Goal: Task Accomplishment & Management: Manage account settings

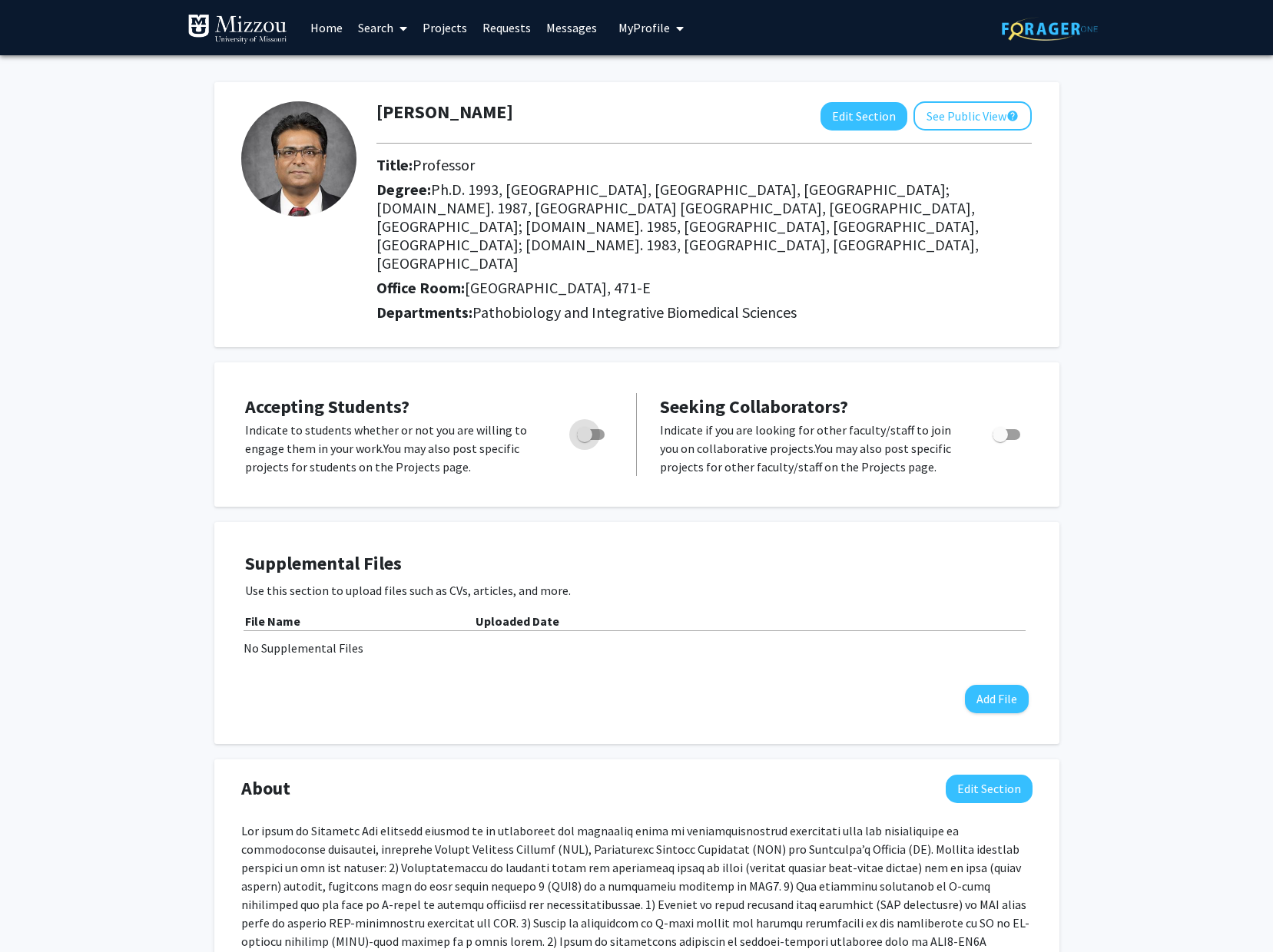
click at [596, 429] on span "Toggle" at bounding box center [591, 434] width 28 height 11
click at [585, 440] on input "Would you like to permit student requests?" at bounding box center [584, 440] width 1 height 1
checkbox input "true"
click at [1008, 421] on div at bounding box center [1008, 449] width 65 height 55
click at [1013, 429] on span "Toggle" at bounding box center [1007, 434] width 28 height 11
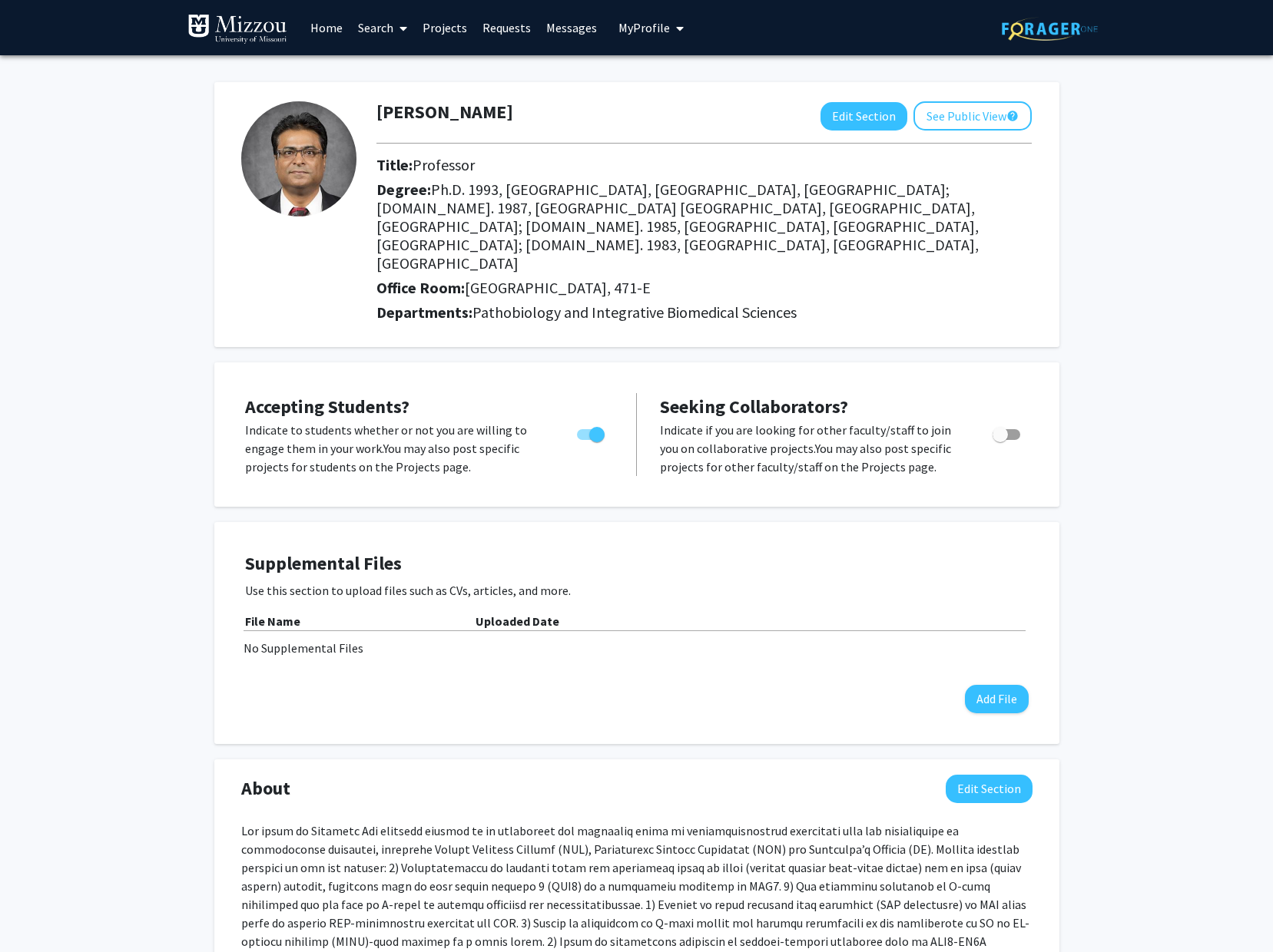
click at [1000, 440] on input "Toggle" at bounding box center [999, 440] width 1 height 1
checkbox input "true"
click at [976, 118] on button "See Public View help" at bounding box center [973, 116] width 119 height 29
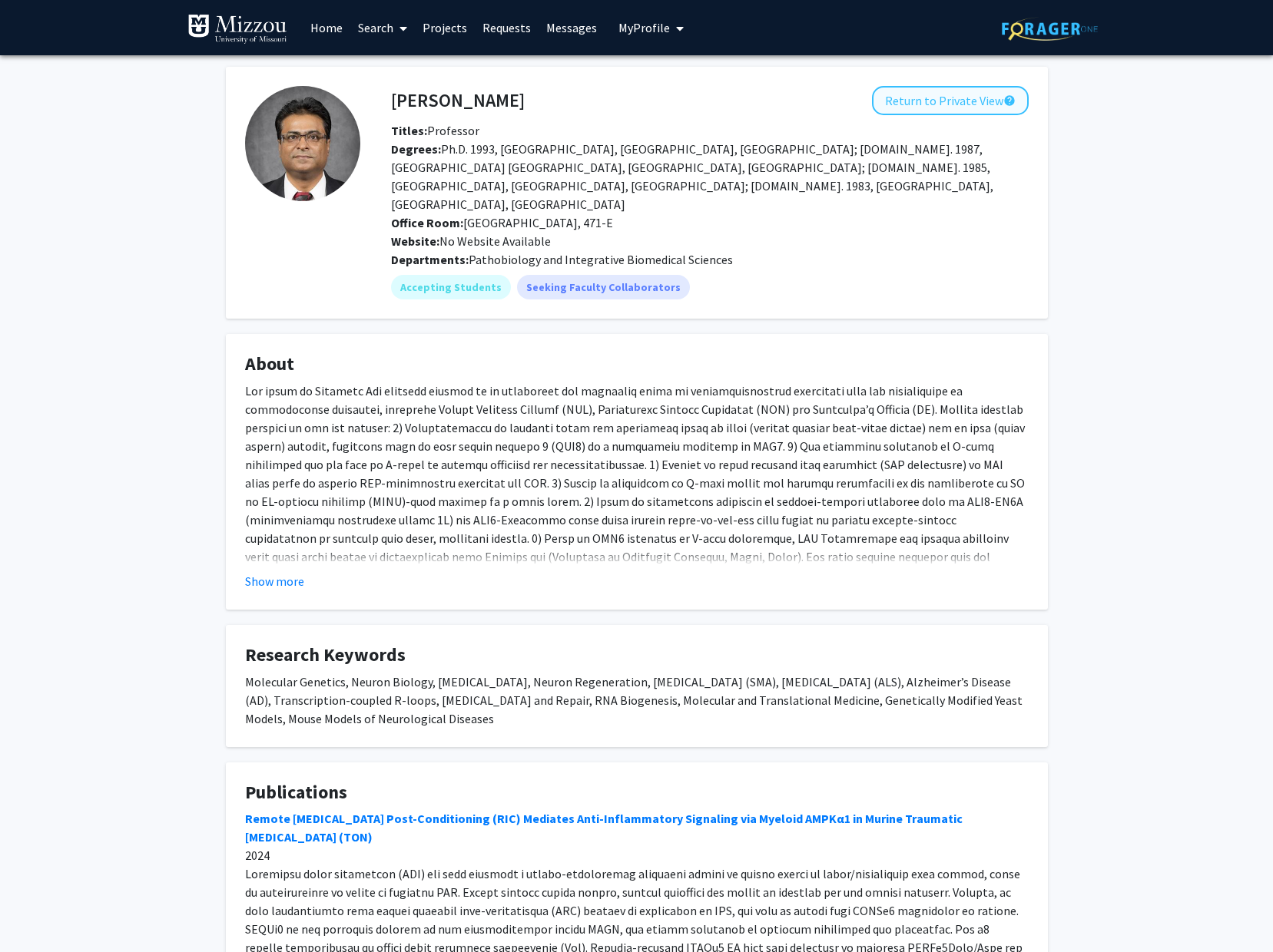
click at [900, 102] on button "Return to Private View help" at bounding box center [950, 101] width 157 height 29
